Goal: Check status: Check status

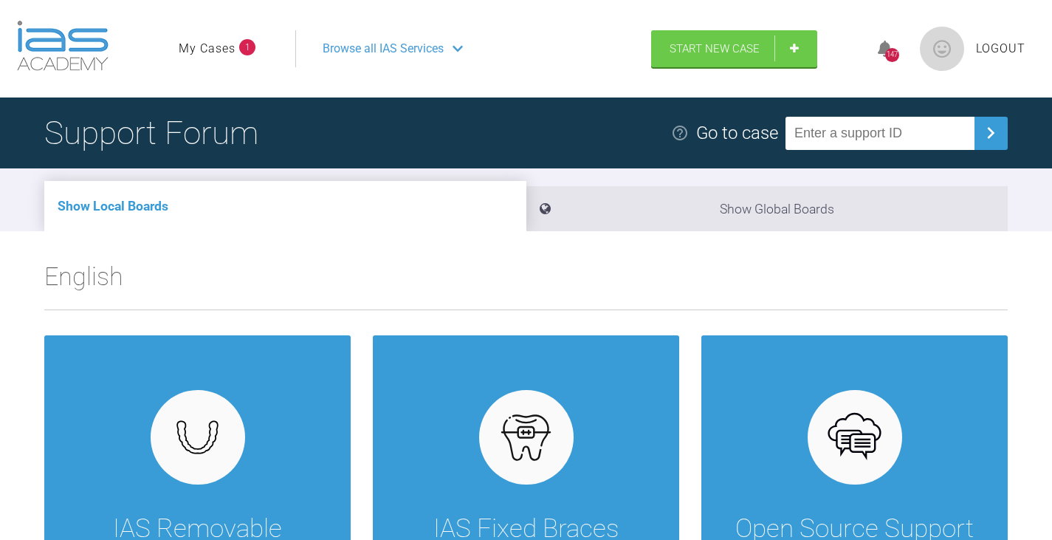
click at [218, 38] on ul "My Cases 1" at bounding box center [237, 48] width 117 height 37
click at [216, 46] on link "My Cases" at bounding box center [207, 48] width 57 height 19
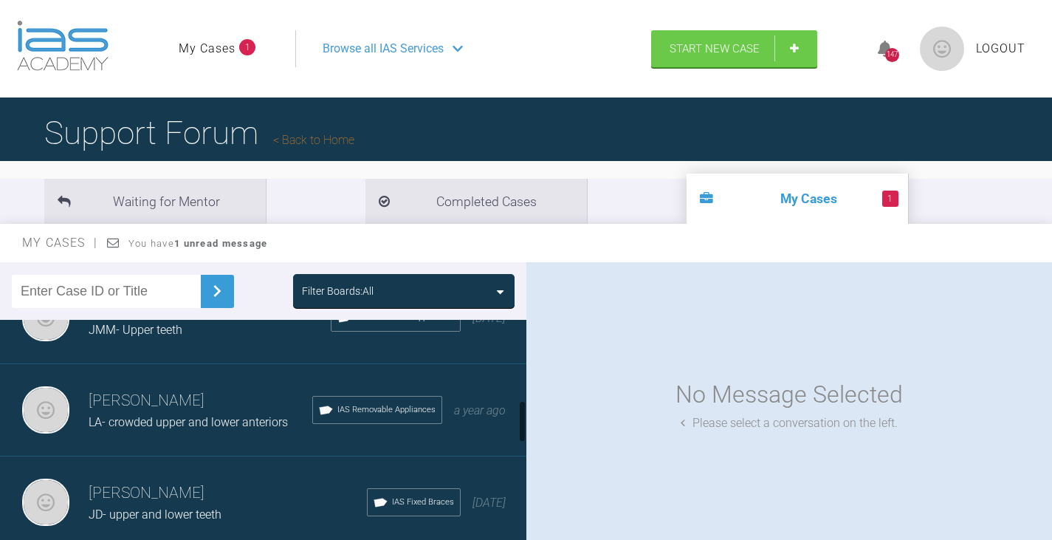
scroll to position [443, 0]
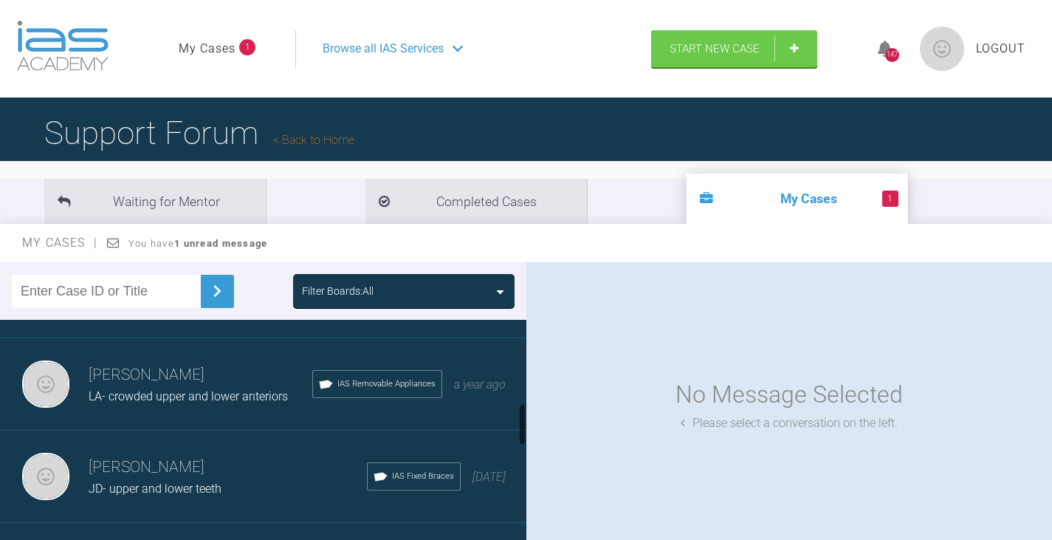
click at [165, 476] on h3 "[PERSON_NAME]" at bounding box center [228, 467] width 278 height 25
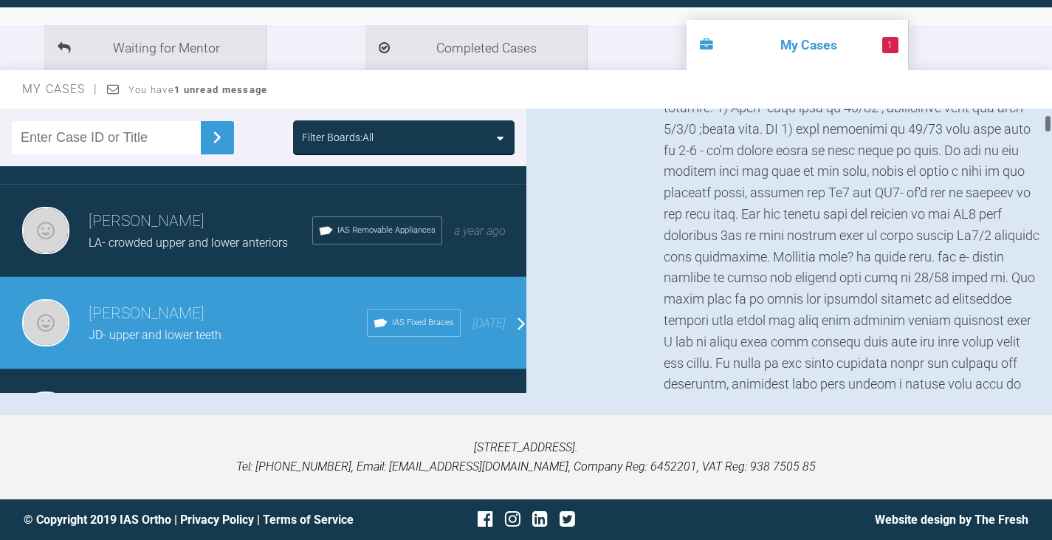
scroll to position [295, 0]
